Goal: Navigation & Orientation: Find specific page/section

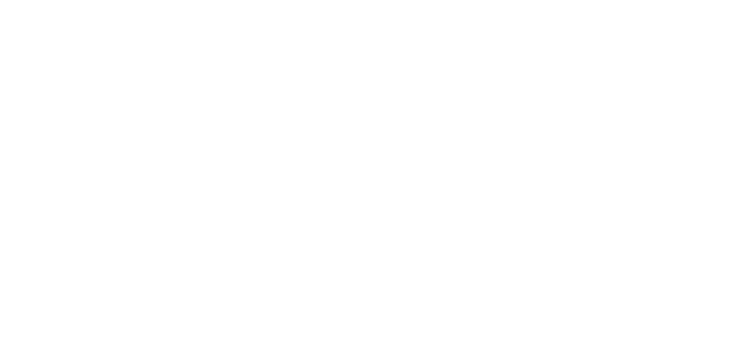
scroll to position [253, 0]
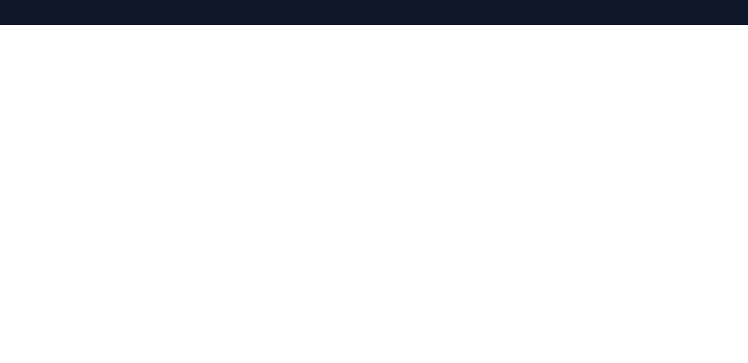
scroll to position [105, 0]
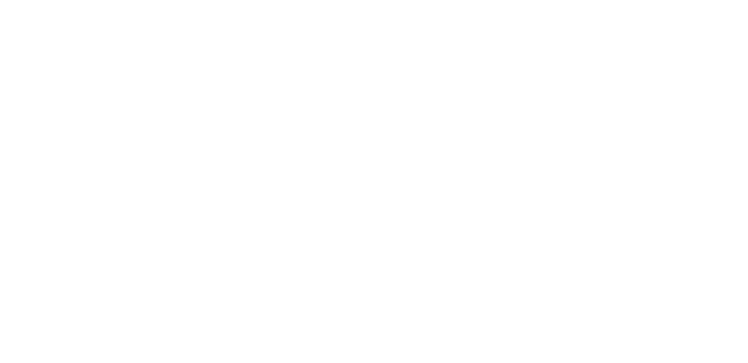
scroll to position [597, 0]
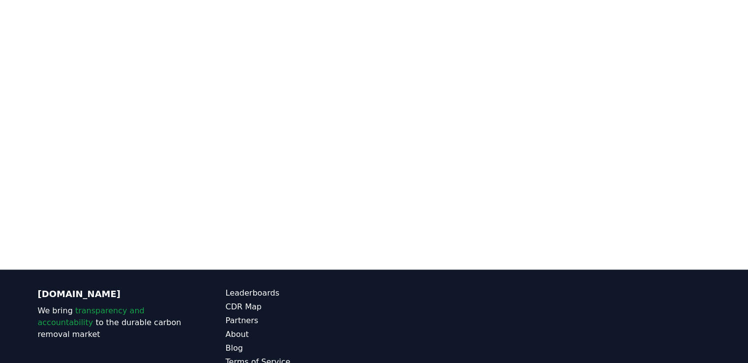
scroll to position [712, 0]
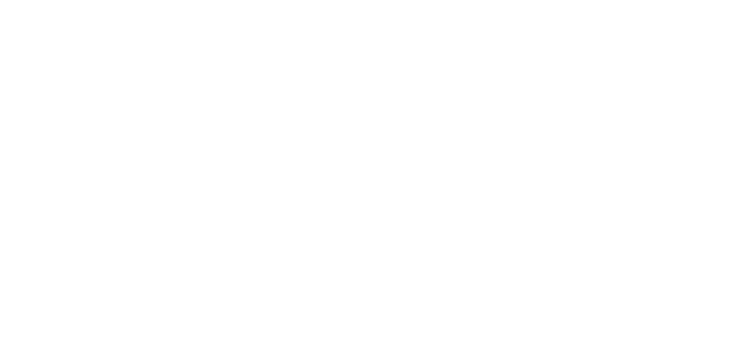
scroll to position [272, 0]
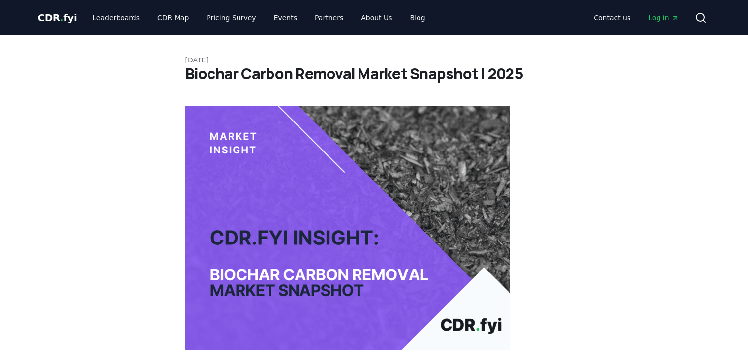
scroll to position [246, 0]
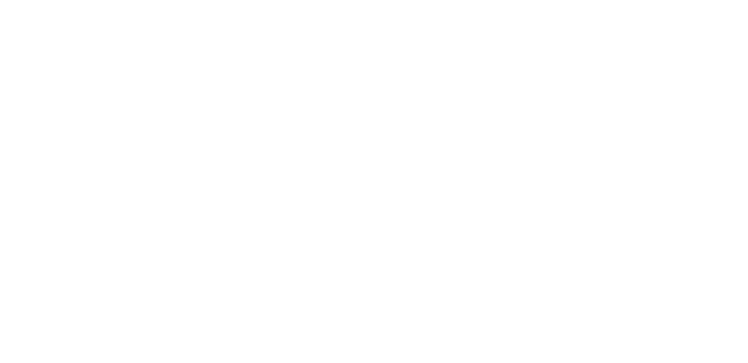
scroll to position [371, 0]
